Goal: Complete application form

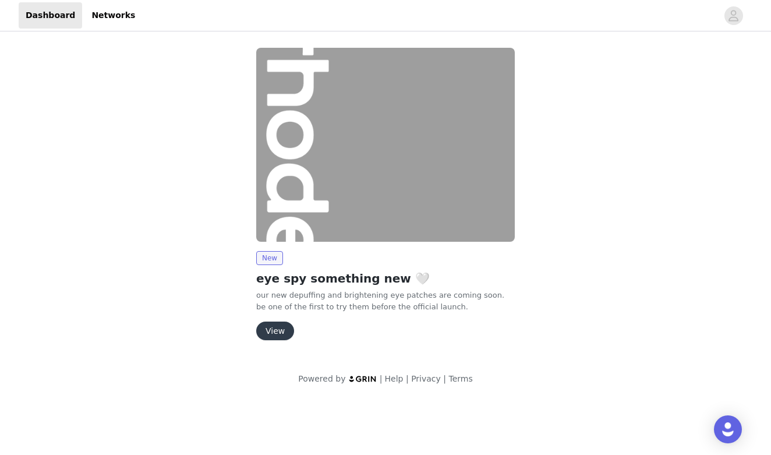
click at [277, 331] on button "View" at bounding box center [275, 331] width 38 height 19
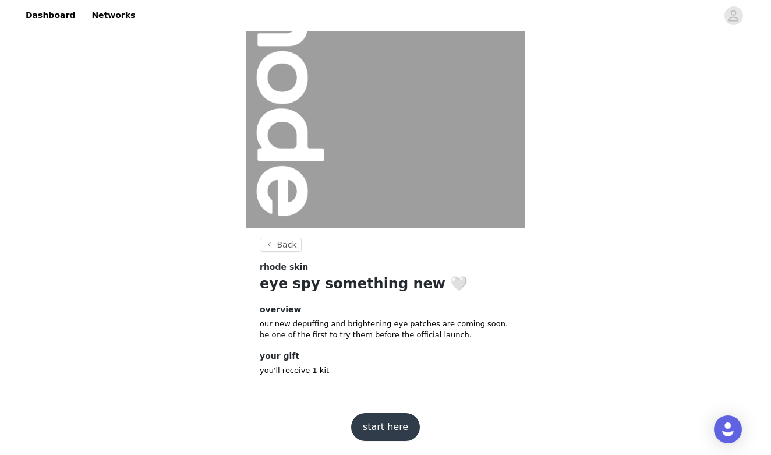
scroll to position [85, 0]
click at [395, 422] on button "start here" at bounding box center [385, 428] width 69 height 28
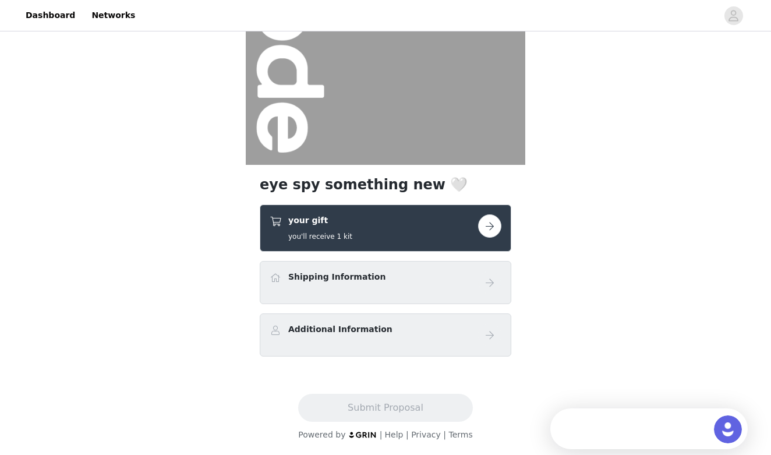
click at [439, 282] on div "Shipping Information" at bounding box center [374, 279] width 209 height 17
click at [483, 232] on button "button" at bounding box center [489, 225] width 23 height 23
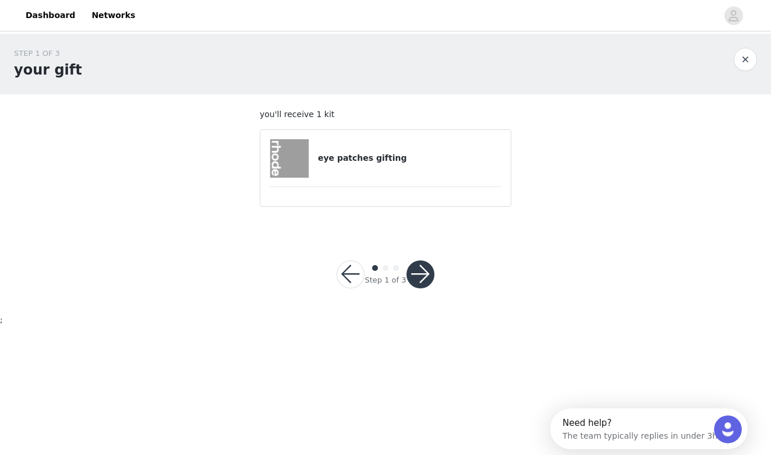
click at [426, 279] on button "button" at bounding box center [421, 274] width 28 height 28
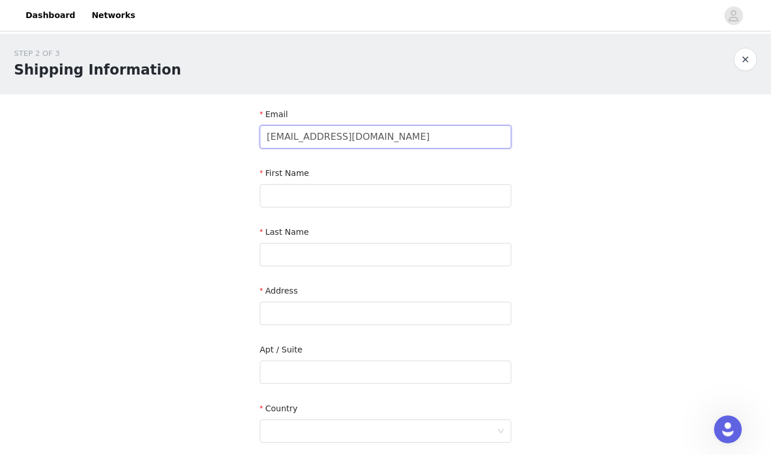
type input "[EMAIL_ADDRESS][DOMAIN_NAME]"
type input "[PERSON_NAME]"
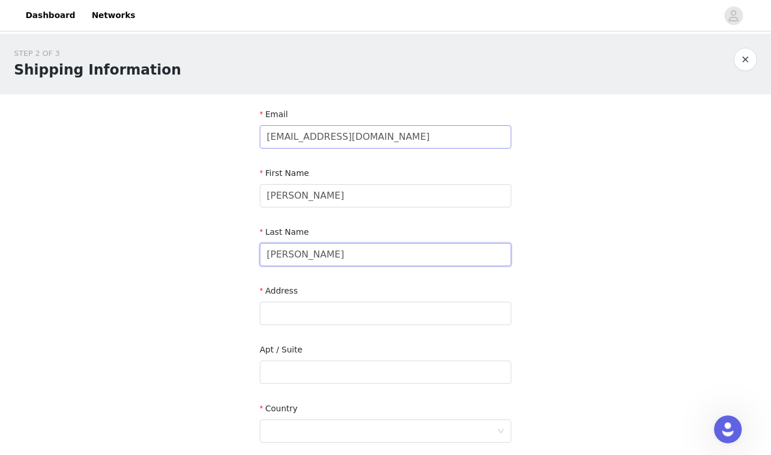
type input "[PERSON_NAME]"
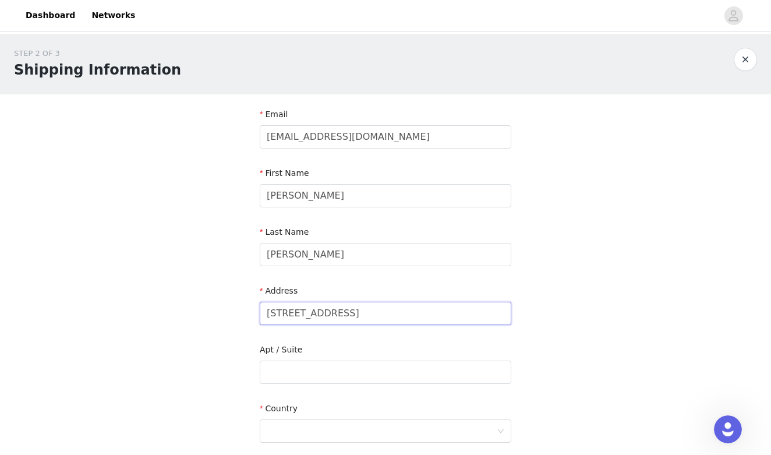
click at [349, 312] on input "[STREET_ADDRESS]" at bounding box center [386, 313] width 252 height 23
type input "[STREET_ADDRESS]"
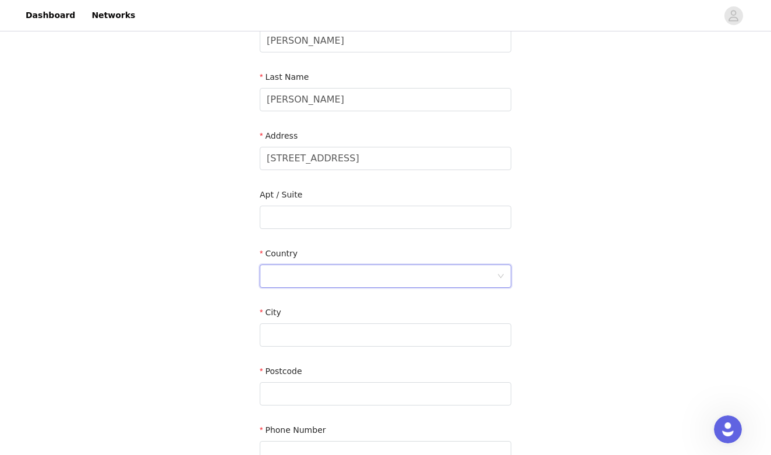
scroll to position [232, 0]
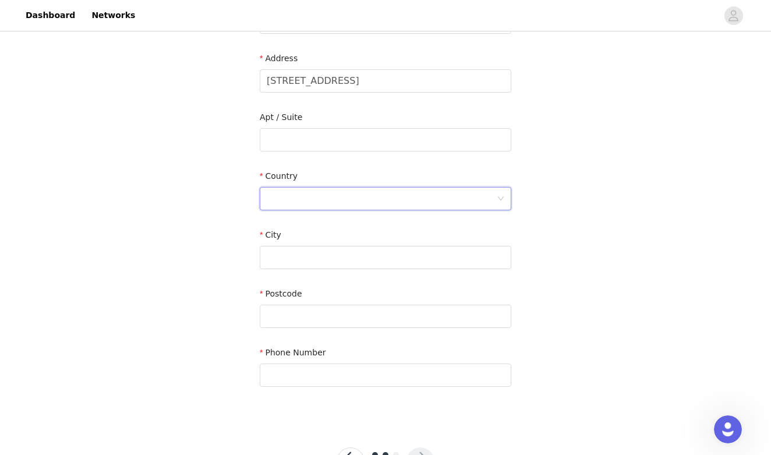
click at [411, 205] on div at bounding box center [382, 199] width 230 height 22
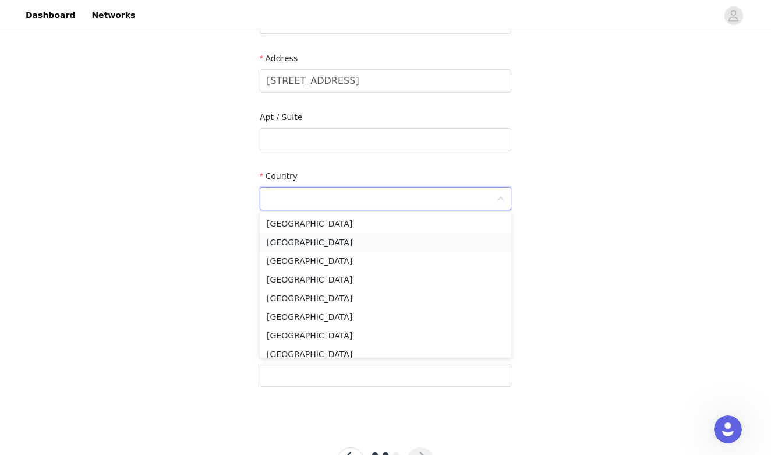
click at [366, 245] on li "[GEOGRAPHIC_DATA]" at bounding box center [386, 242] width 252 height 19
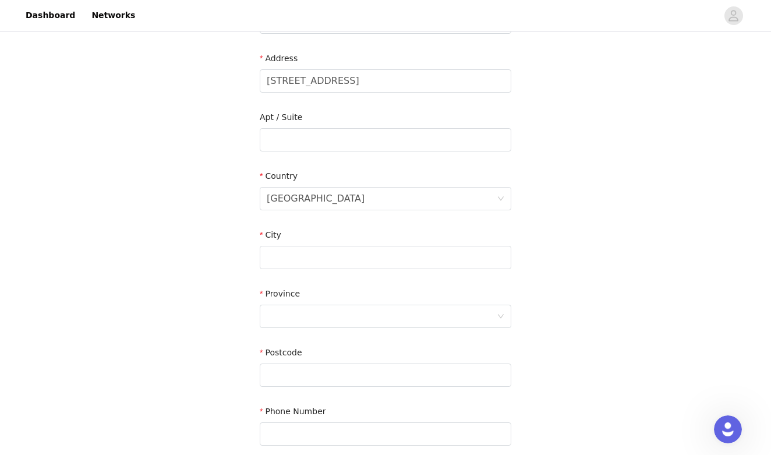
click at [330, 242] on div "City" at bounding box center [386, 237] width 252 height 17
type input "ancaster"
click at [324, 312] on div at bounding box center [382, 316] width 230 height 22
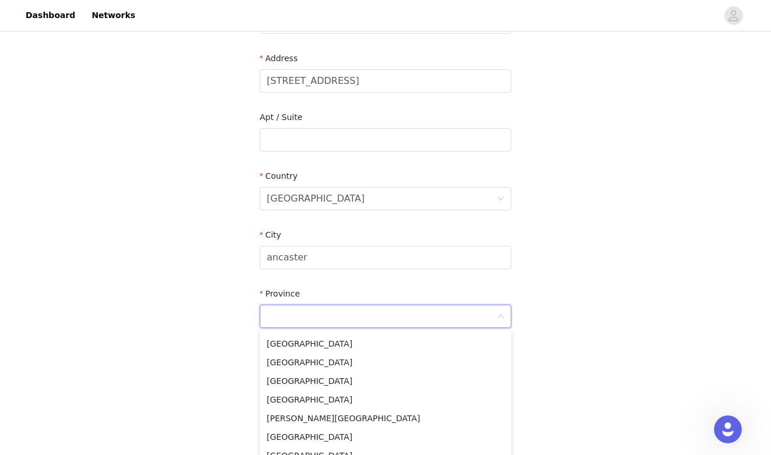
scroll to position [96, 0]
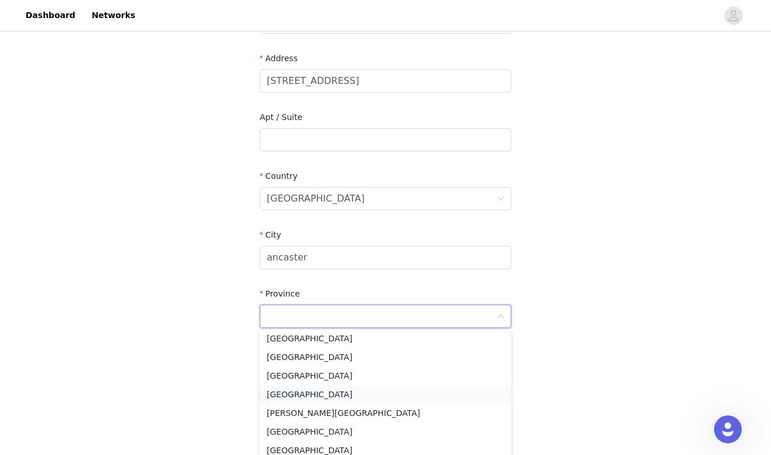
click at [310, 401] on li "[GEOGRAPHIC_DATA]" at bounding box center [386, 394] width 252 height 19
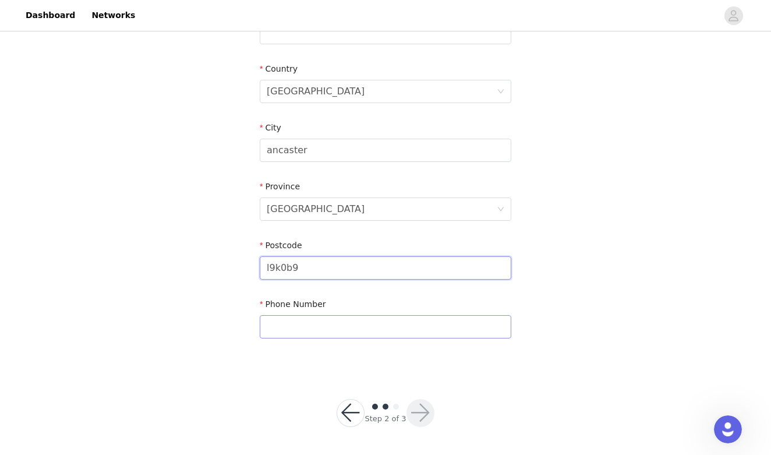
type input "l9k0b9"
type input "2894568977"
click at [421, 421] on button "button" at bounding box center [421, 414] width 28 height 28
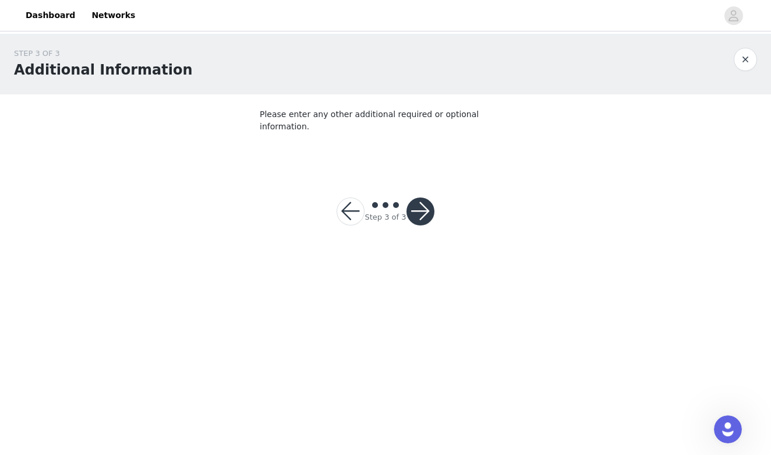
click at [424, 199] on button "button" at bounding box center [421, 212] width 28 height 28
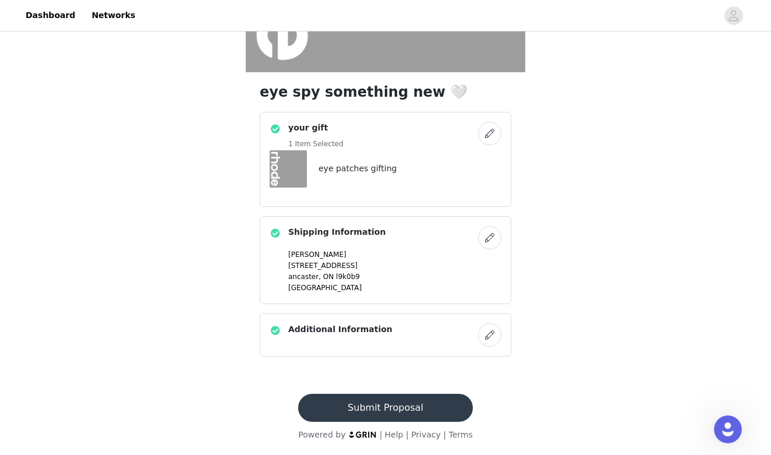
scroll to position [245, 0]
